Goal: Task Accomplishment & Management: Manage account settings

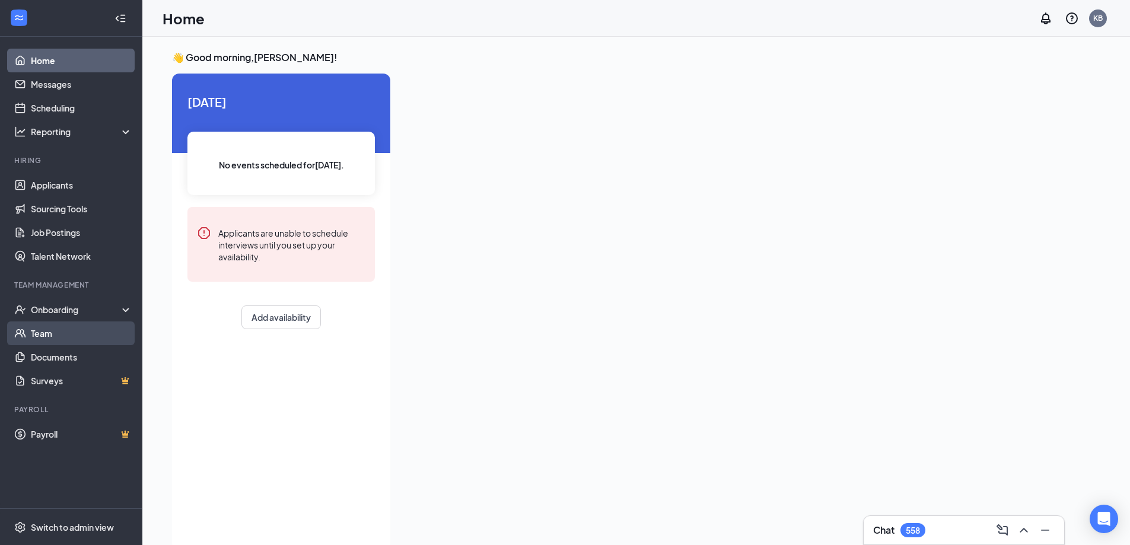
click at [45, 330] on link "Team" at bounding box center [81, 334] width 101 height 24
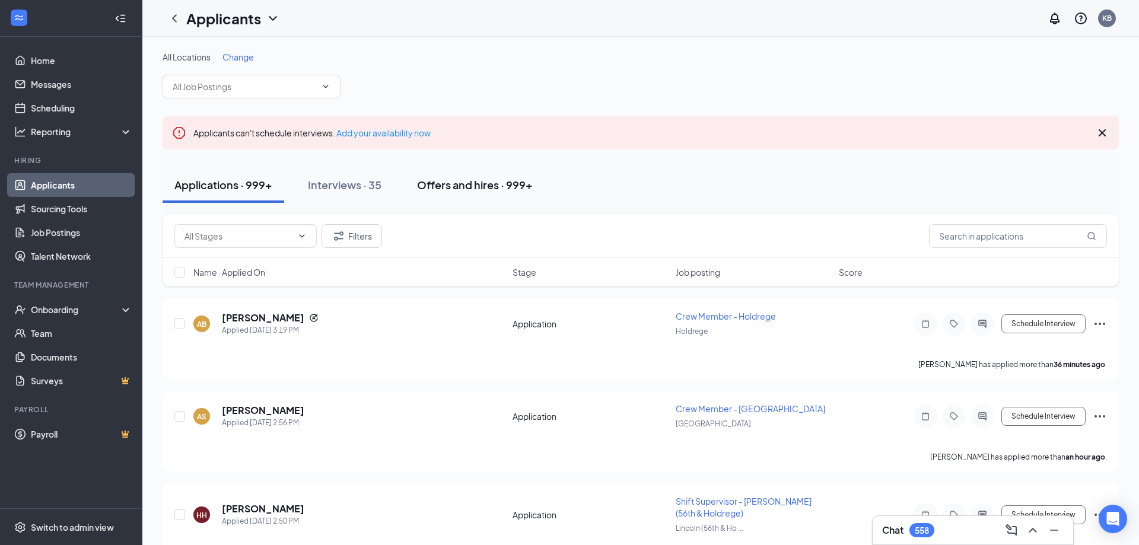
click at [495, 179] on div "Offers and hires · 999+" at bounding box center [475, 184] width 116 height 15
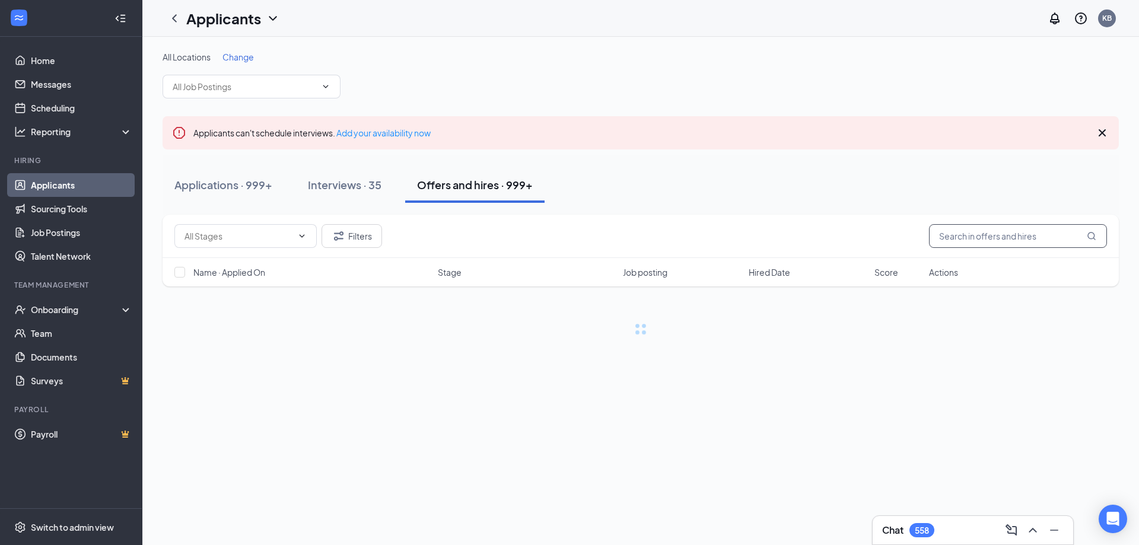
click at [971, 234] on input "text" at bounding box center [1018, 236] width 178 height 24
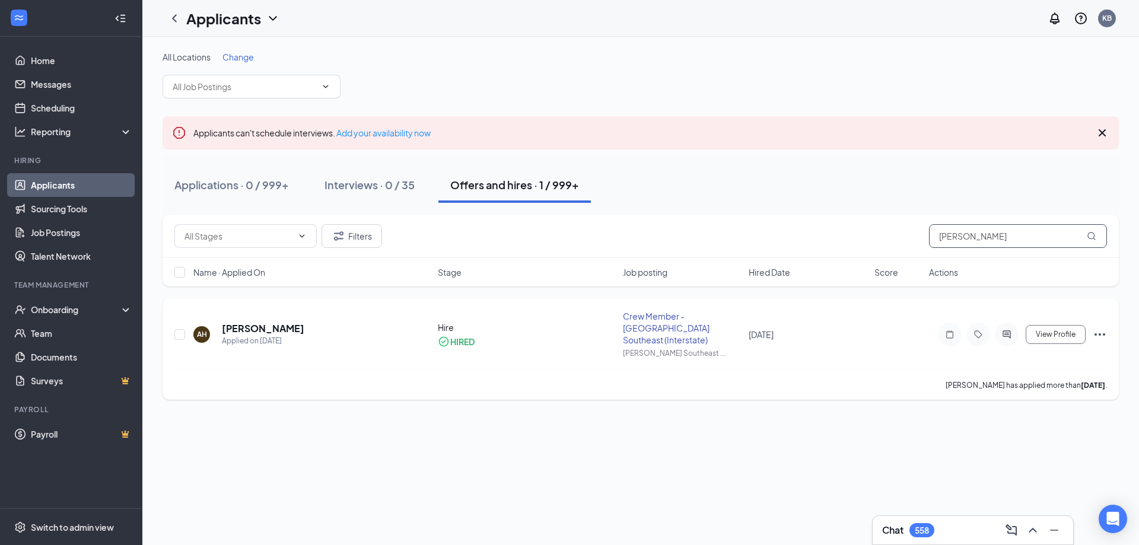
type input "[PERSON_NAME]"
click at [682, 323] on div "Crew Member - [GEOGRAPHIC_DATA] Southeast (Interstate)" at bounding box center [682, 328] width 119 height 36
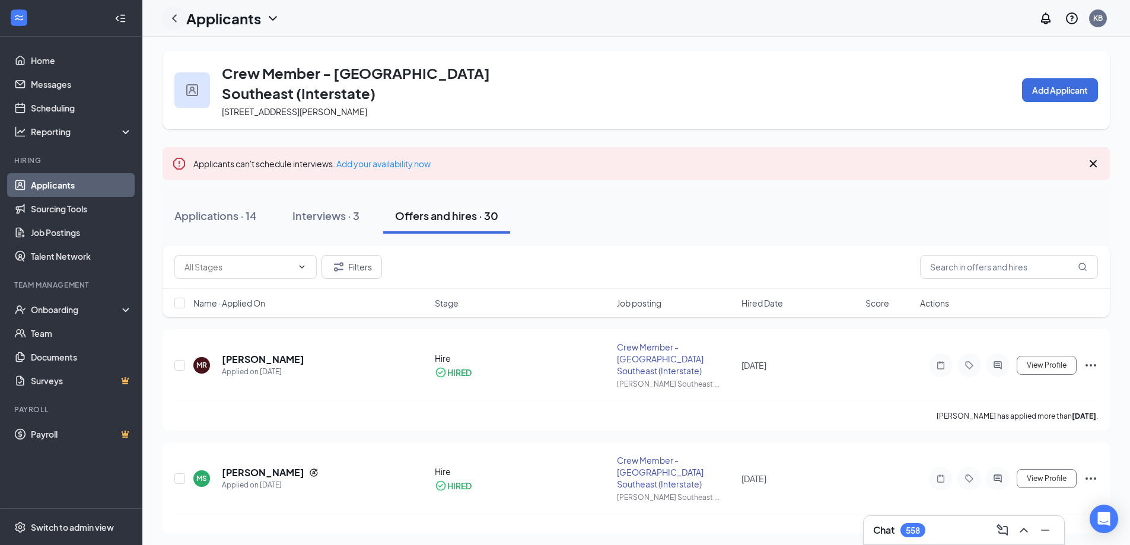
click at [174, 21] on icon "ChevronLeft" at bounding box center [174, 18] width 14 height 14
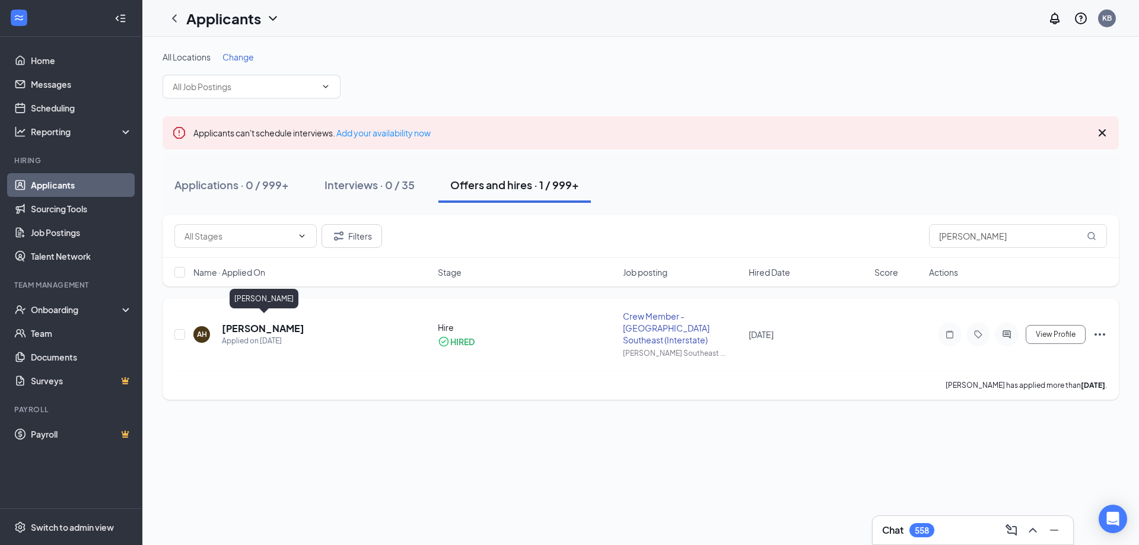
click at [304, 322] on h5 "[PERSON_NAME]" at bounding box center [263, 328] width 82 height 13
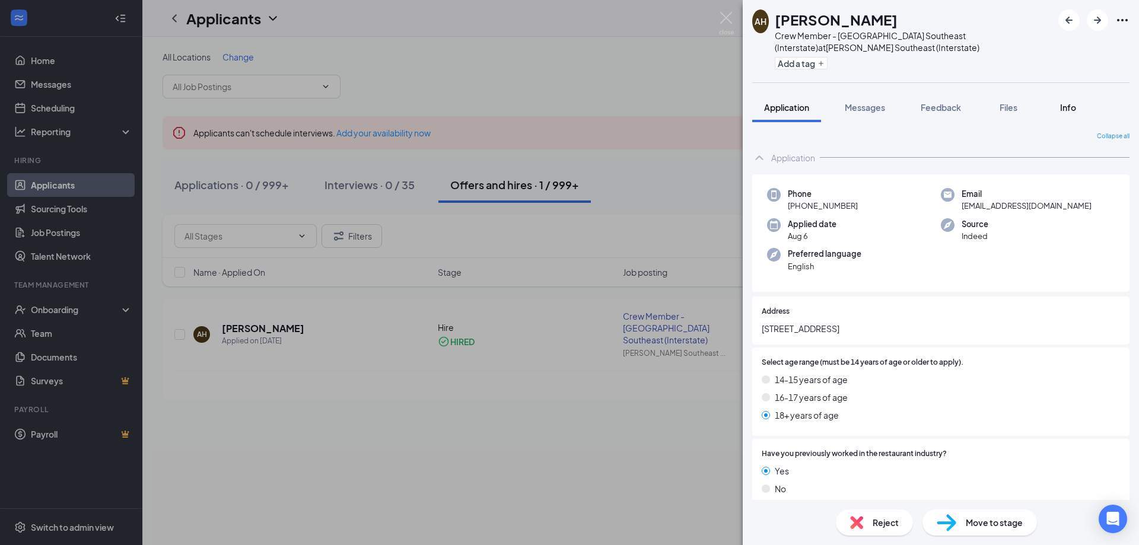
click at [1073, 101] on button "Info" at bounding box center [1067, 108] width 47 height 30
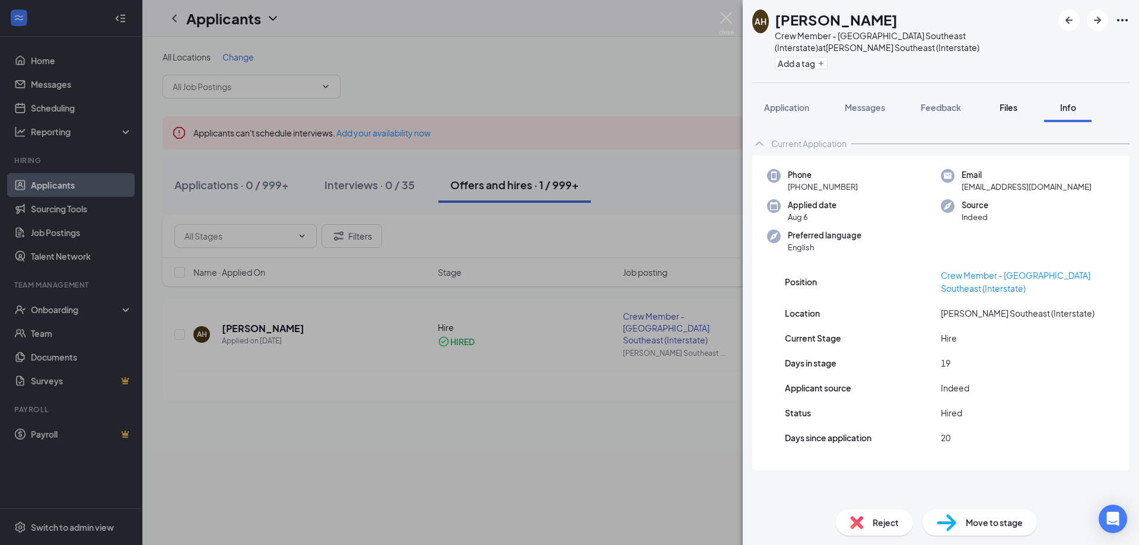
click at [1006, 106] on span "Files" at bounding box center [1009, 107] width 18 height 11
click at [951, 106] on span "Feedback" at bounding box center [941, 107] width 40 height 11
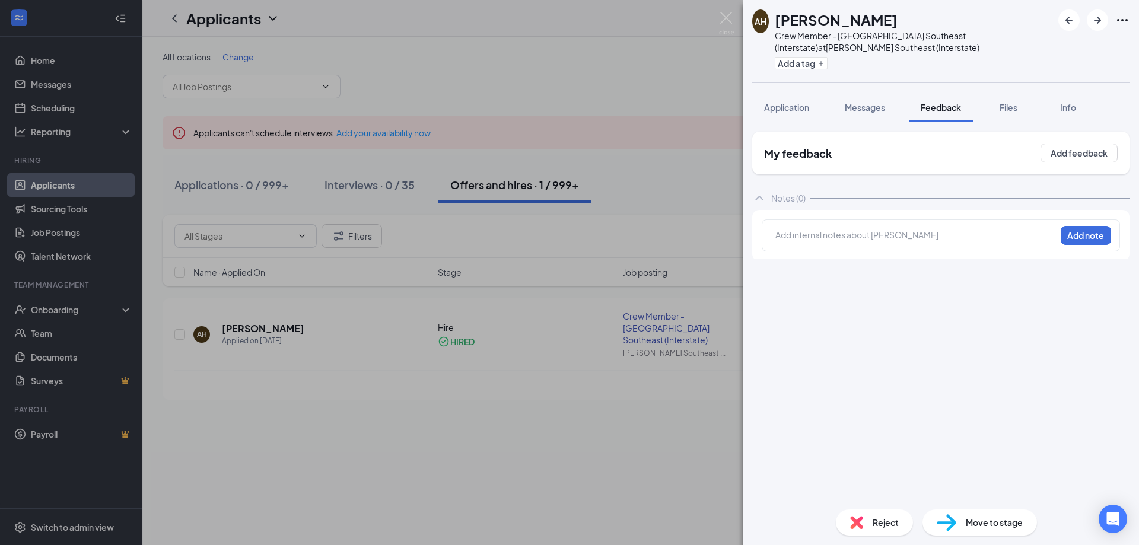
click at [894, 107] on button "Messages" at bounding box center [865, 108] width 64 height 30
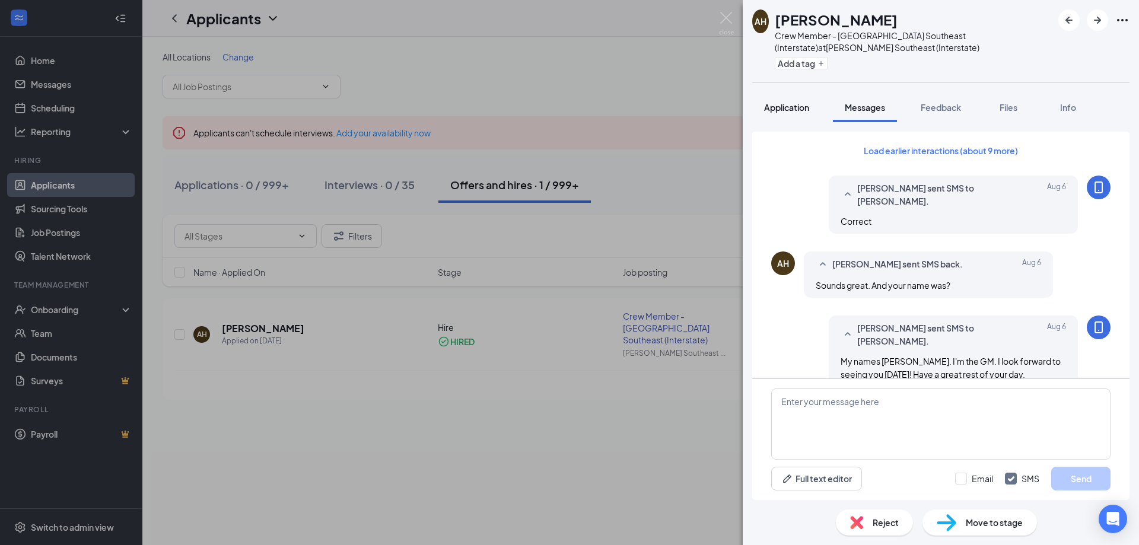
click at [793, 108] on span "Application" at bounding box center [786, 107] width 45 height 11
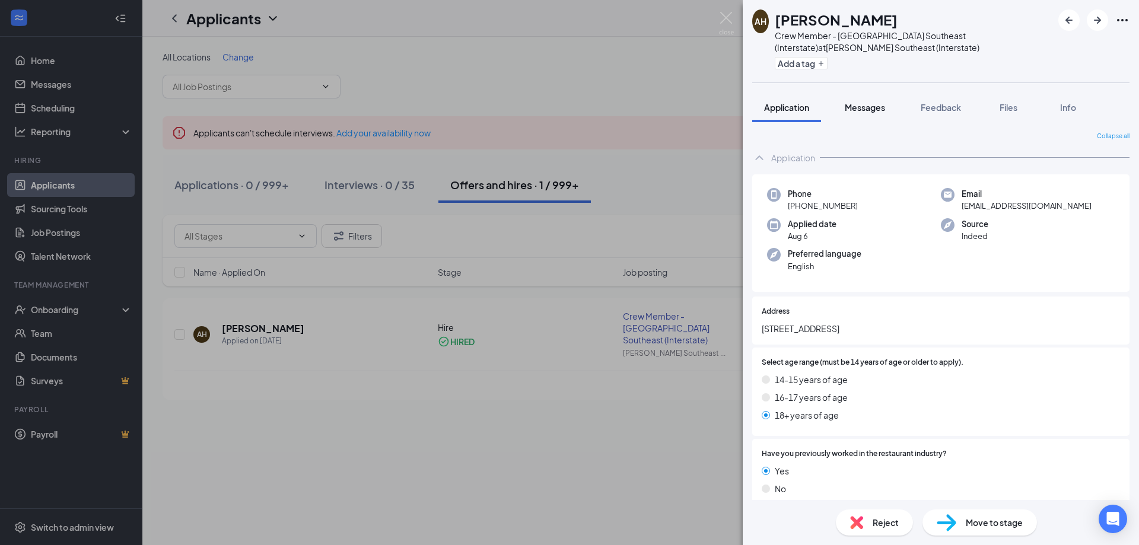
click at [876, 109] on span "Messages" at bounding box center [865, 107] width 40 height 11
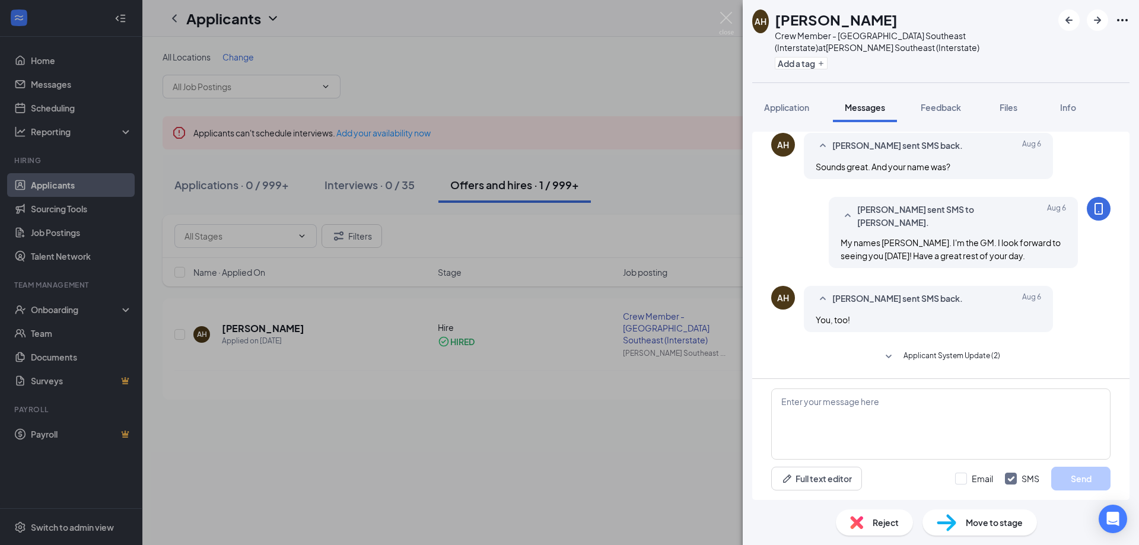
scroll to position [342, 0]
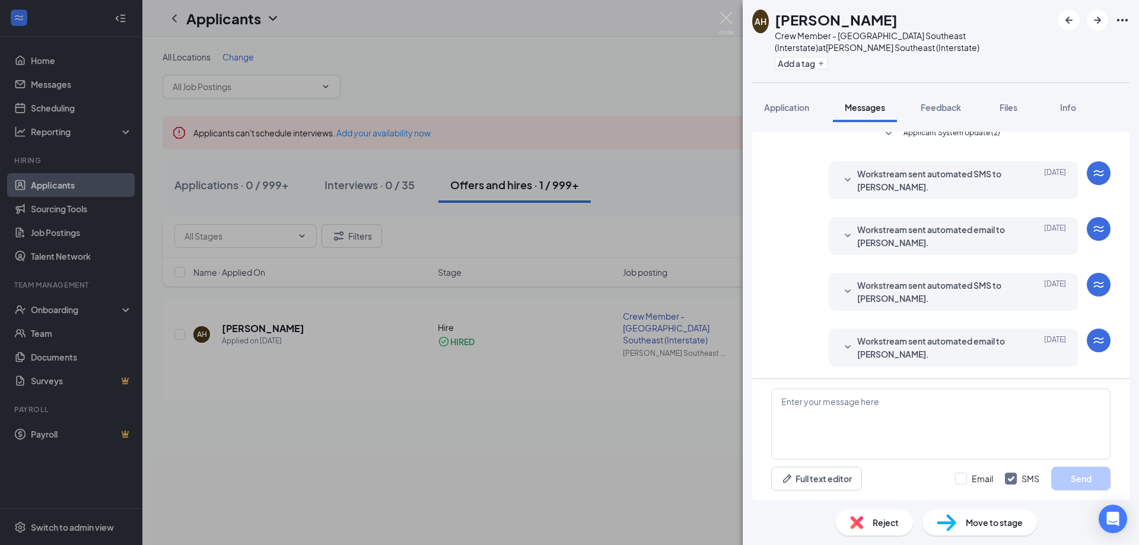
click at [841, 173] on icon "SmallChevronDown" at bounding box center [848, 180] width 14 height 14
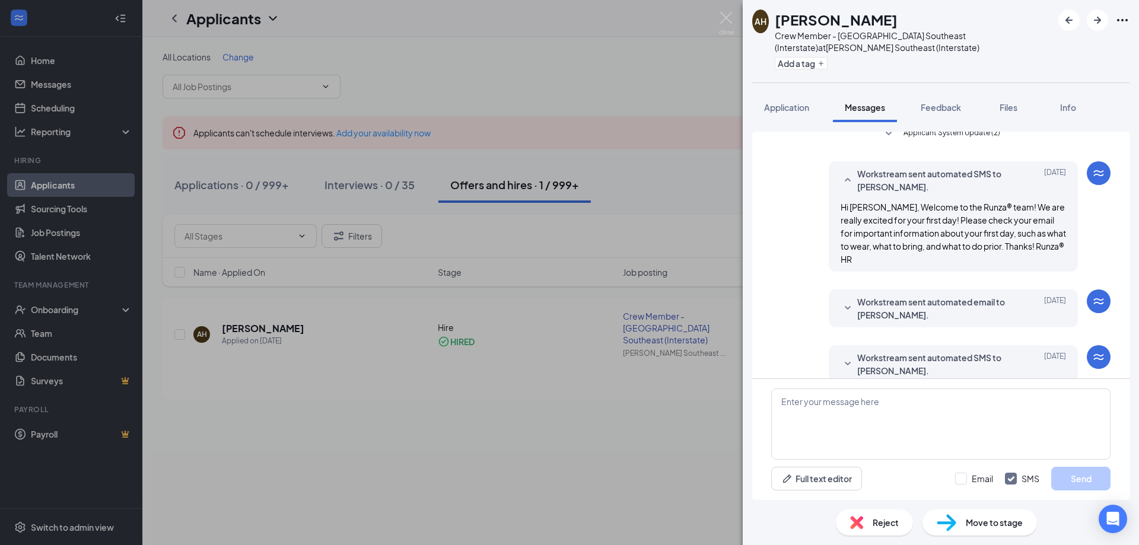
scroll to position [401, 0]
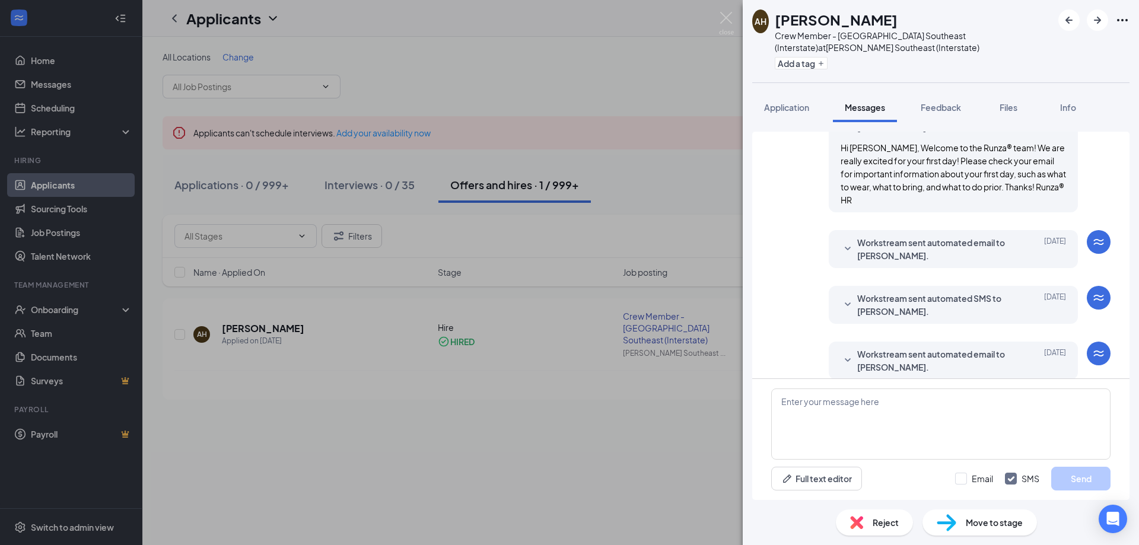
click at [844, 236] on div "Workstream sent automated email to [PERSON_NAME]. [DATE] Hi, [PERSON_NAME]! Wel…" at bounding box center [953, 249] width 249 height 38
click at [898, 250] on span "Workstream sent automated email to [PERSON_NAME]." at bounding box center [934, 249] width 155 height 26
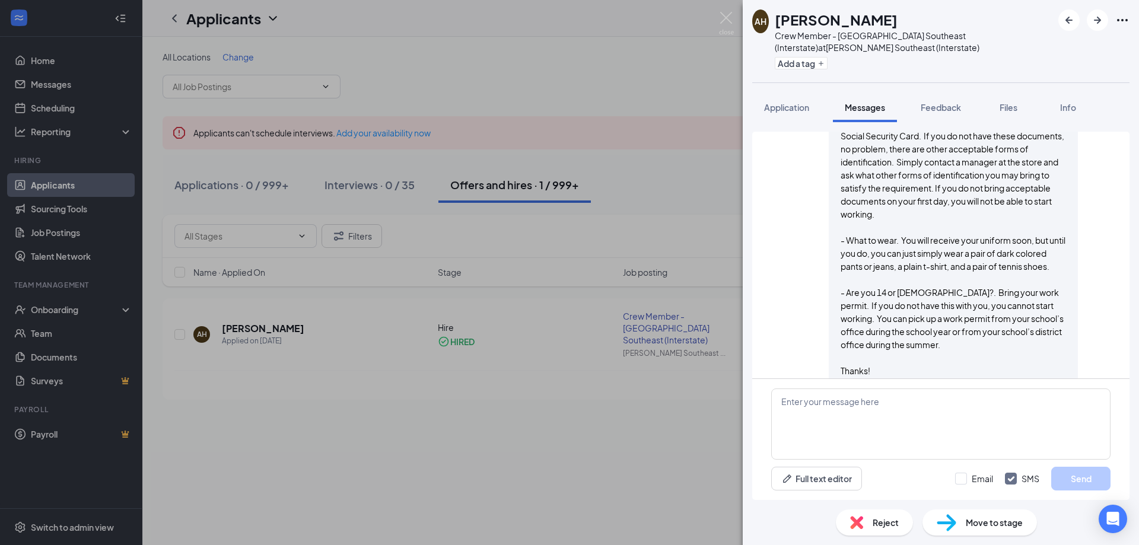
scroll to position [852, 0]
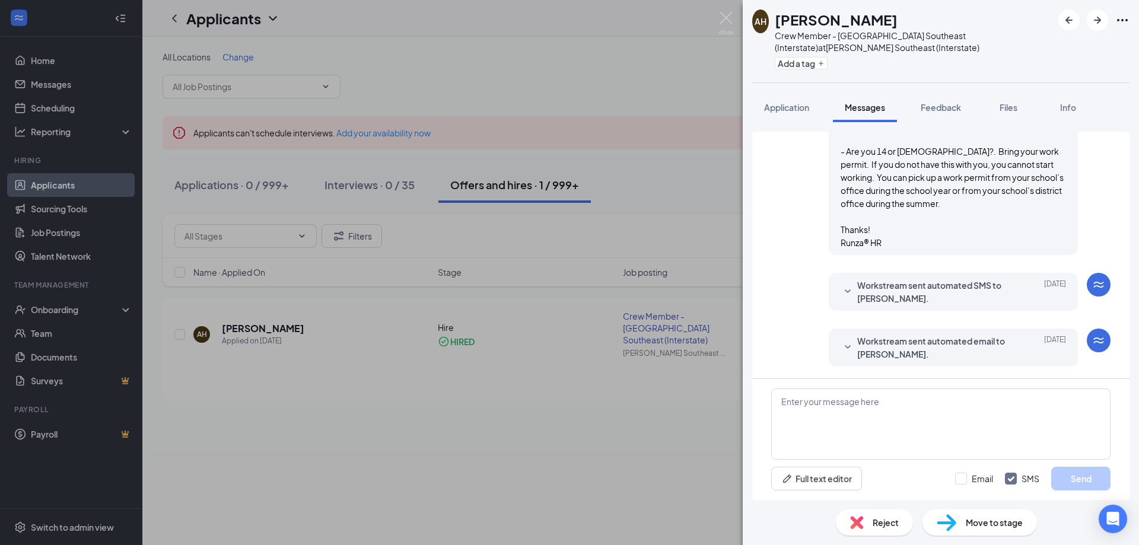
click at [955, 287] on span "Workstream sent automated SMS to [PERSON_NAME]." at bounding box center [934, 292] width 155 height 26
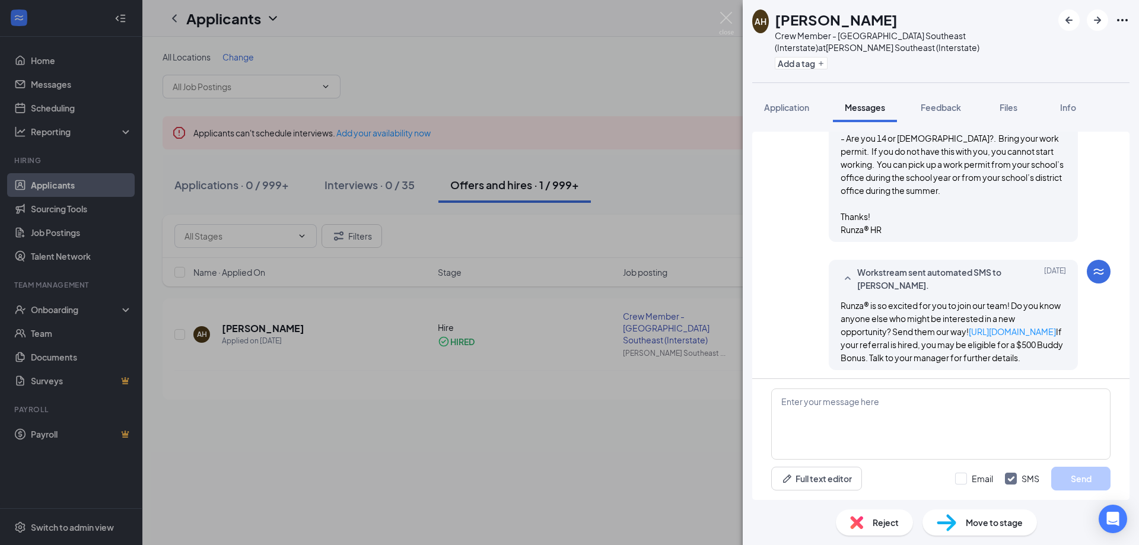
scroll to position [937, 0]
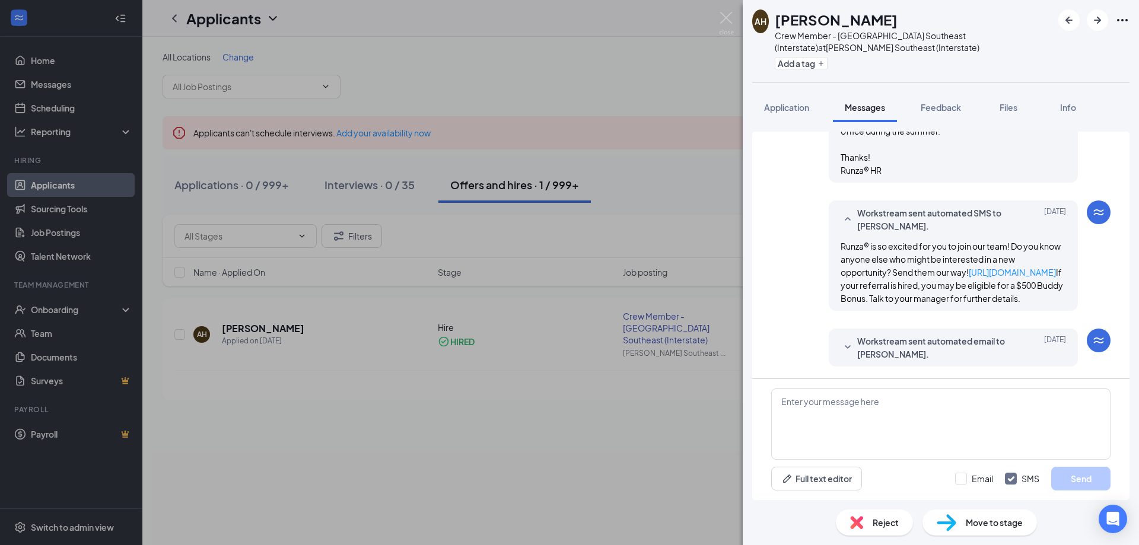
click at [923, 345] on span "Workstream sent automated email to [PERSON_NAME]." at bounding box center [934, 348] width 155 height 26
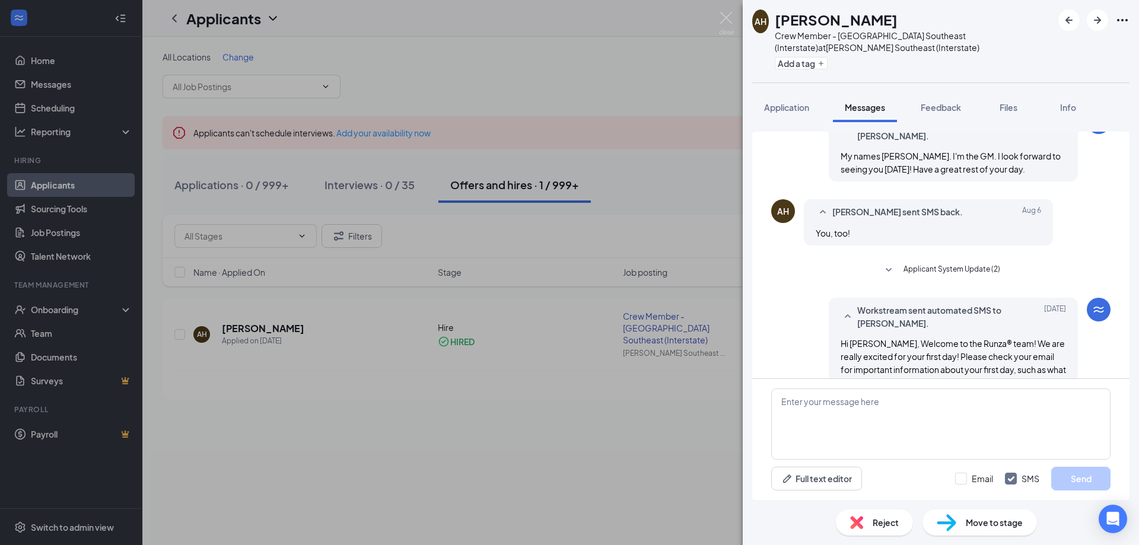
scroll to position [0, 0]
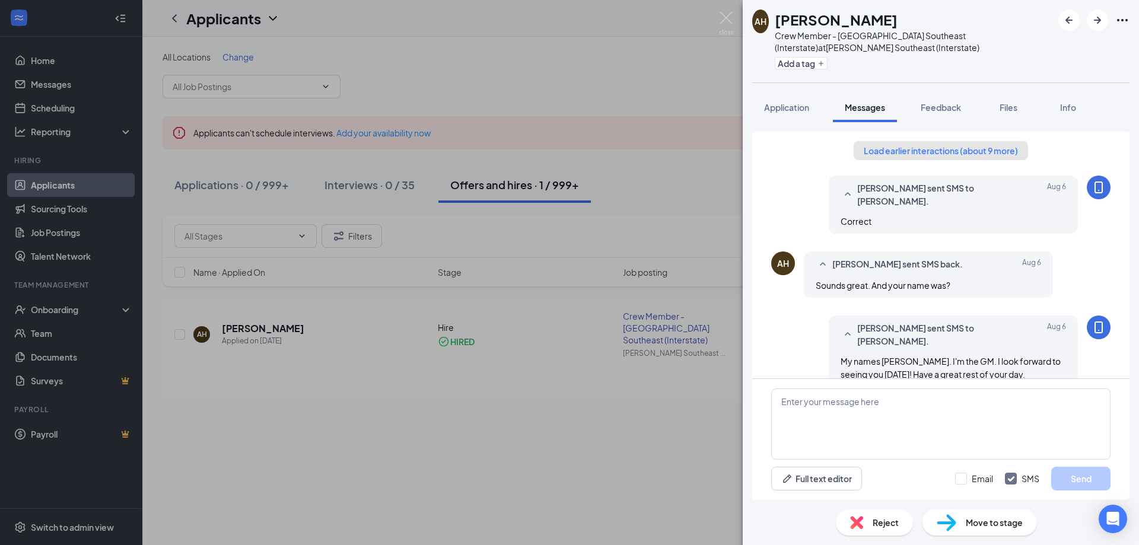
click at [957, 146] on button "Load earlier interactions (about 9 more)" at bounding box center [941, 150] width 174 height 19
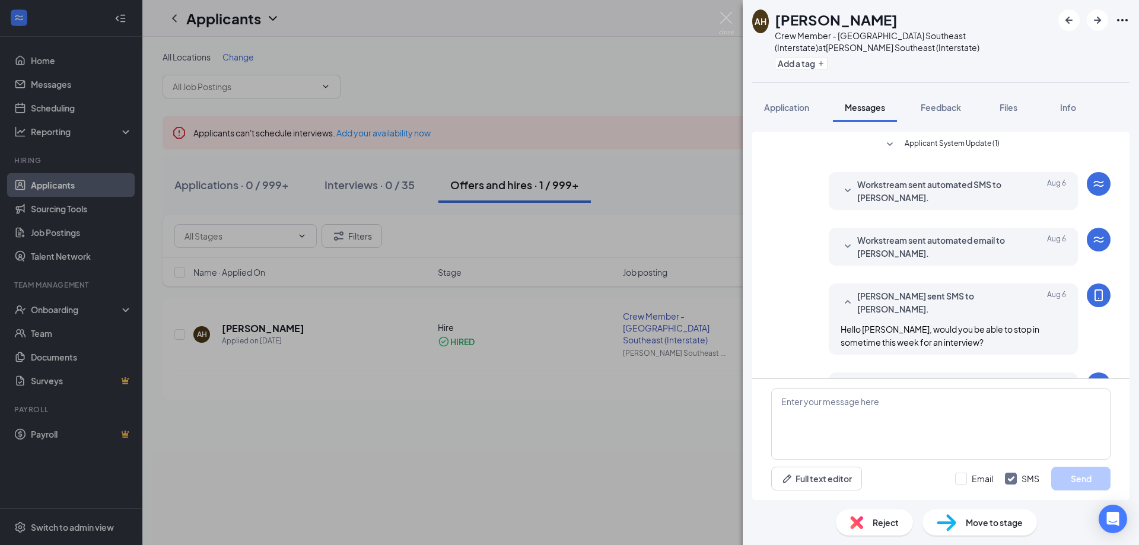
click at [963, 187] on span "Workstream sent automated SMS to [PERSON_NAME]." at bounding box center [934, 191] width 155 height 26
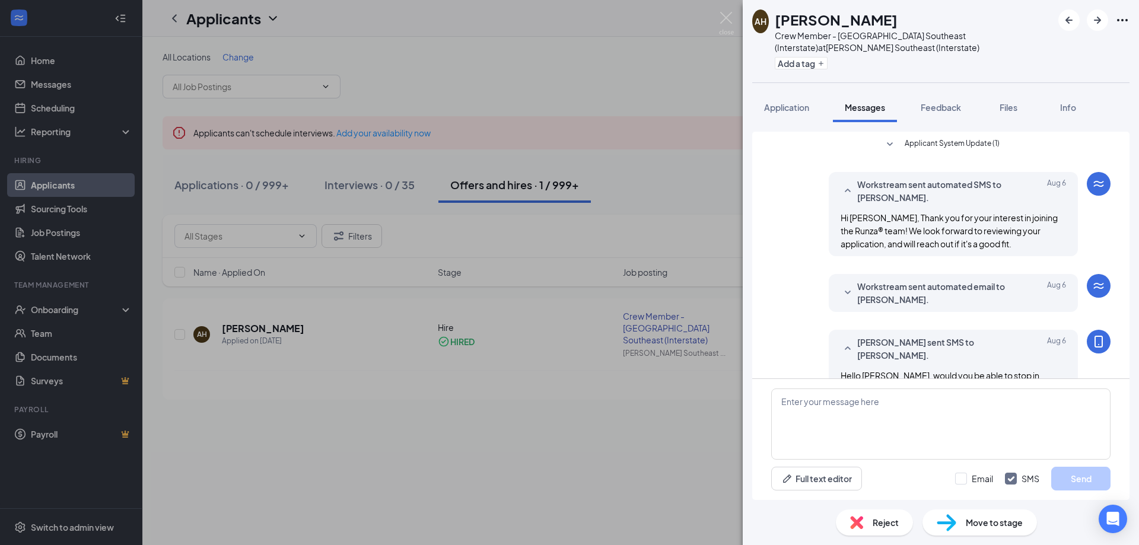
scroll to position [59, 0]
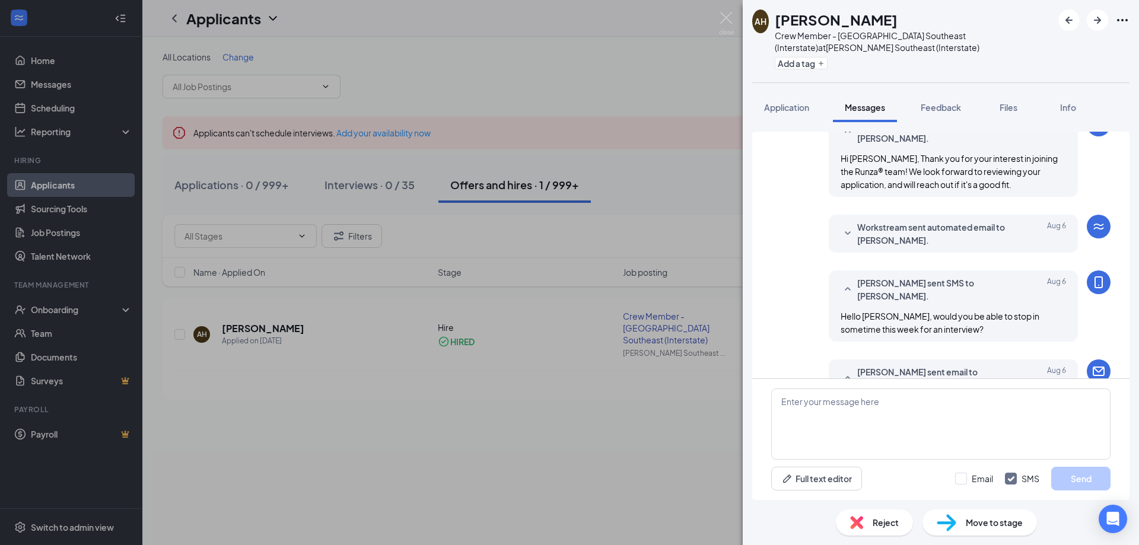
click at [949, 231] on span "Workstream sent automated email to [PERSON_NAME]." at bounding box center [934, 234] width 155 height 26
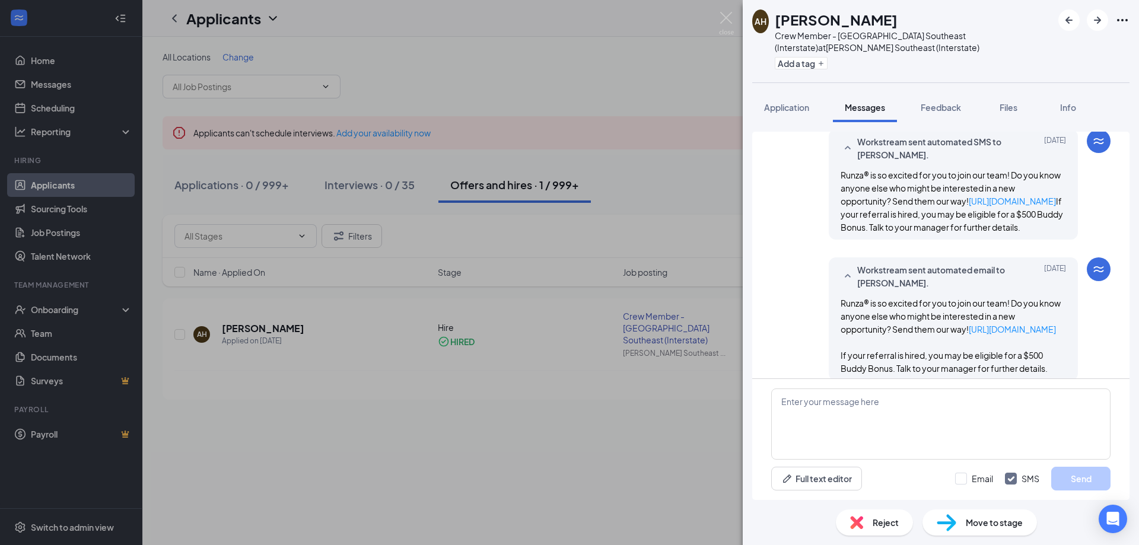
scroll to position [1774, 0]
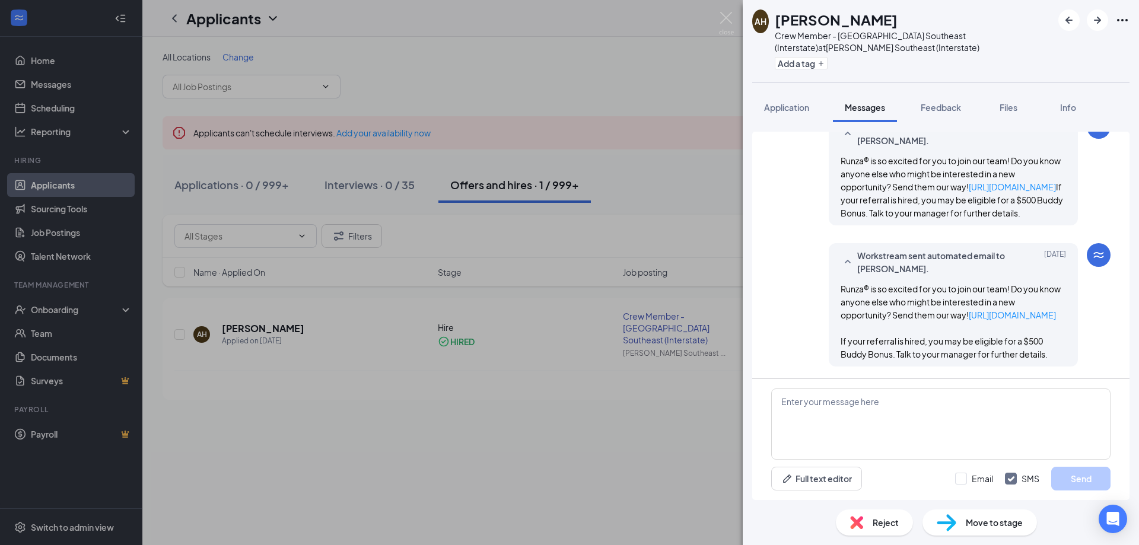
click at [979, 525] on span "Move to stage" at bounding box center [994, 522] width 57 height 13
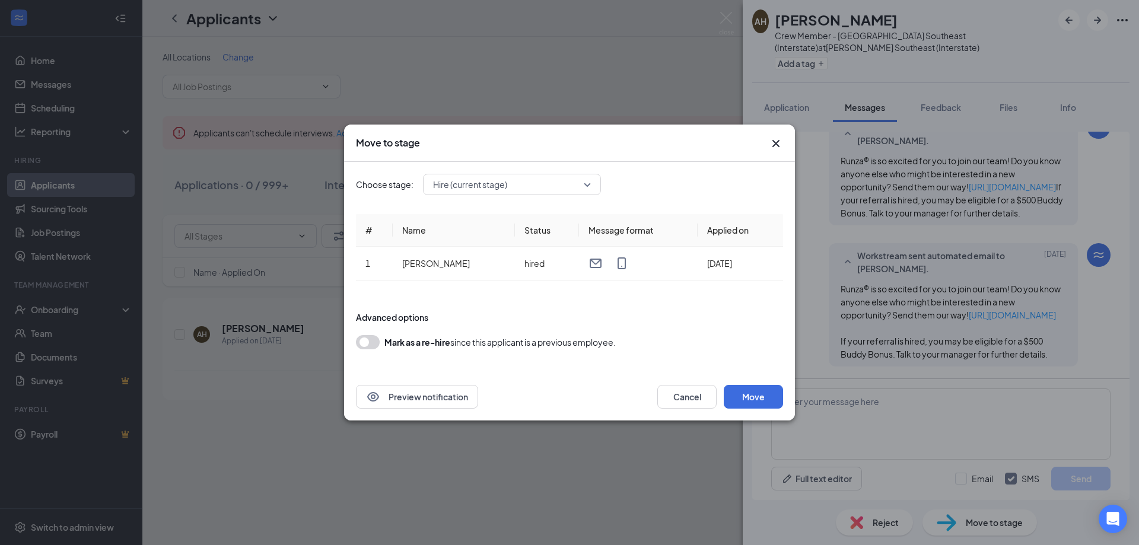
click at [468, 195] on div "Choose stage: Hire (current stage) # Name Status Message format Applied on 1 [P…" at bounding box center [569, 267] width 427 height 211
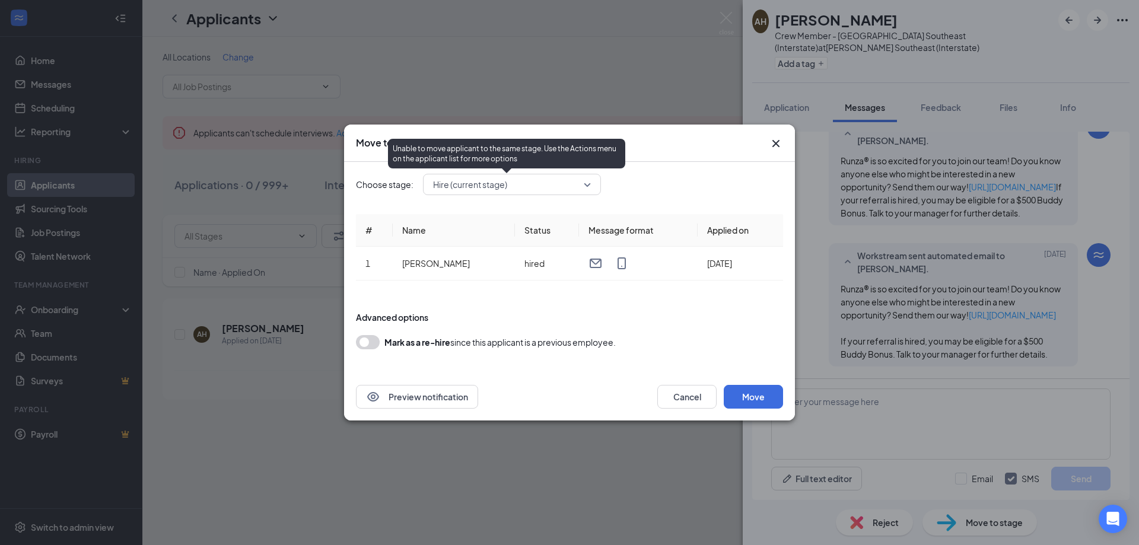
click at [488, 183] on span "Hire (current stage)" at bounding box center [470, 185] width 74 height 18
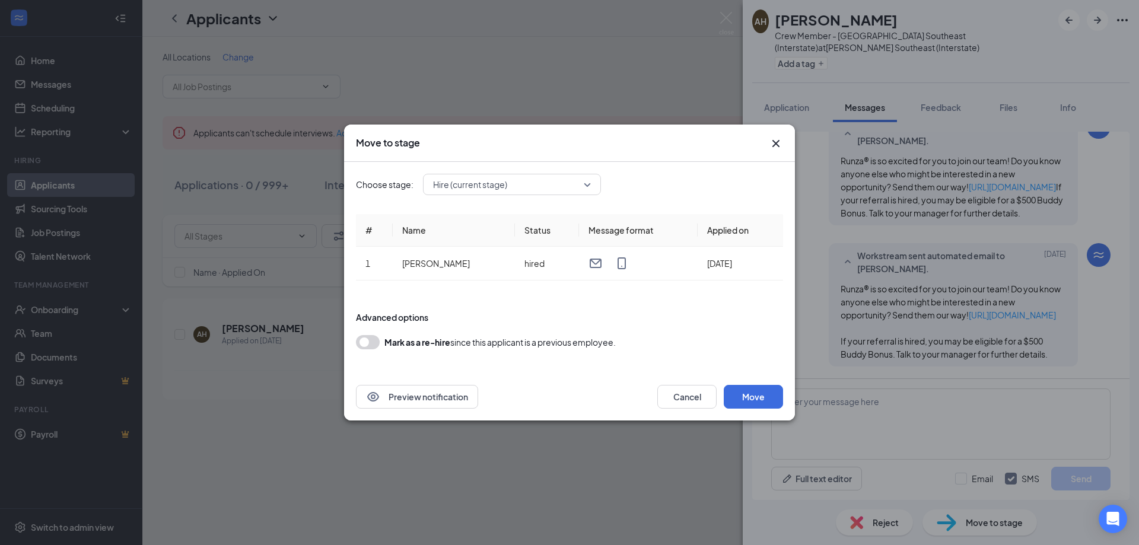
click at [685, 182] on div "Choose stage: Hire (current stage) 3960272 3960334 Application Interview Backgr…" at bounding box center [569, 184] width 427 height 21
click at [777, 144] on icon "Cross" at bounding box center [775, 143] width 7 height 7
